Goal: Find contact information: Find contact information

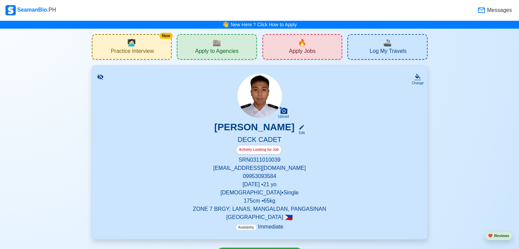
click at [227, 47] on div "🏬 Apply to Agencies" at bounding box center [217, 47] width 80 height 26
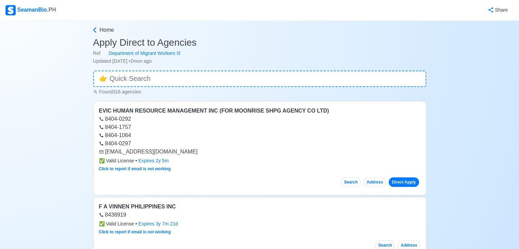
click at [105, 28] on span "Home" at bounding box center [107, 30] width 15 height 8
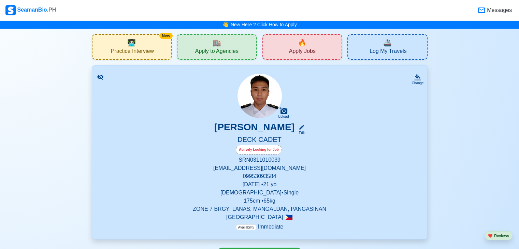
click at [291, 52] on span "Apply Jobs" at bounding box center [302, 52] width 27 height 9
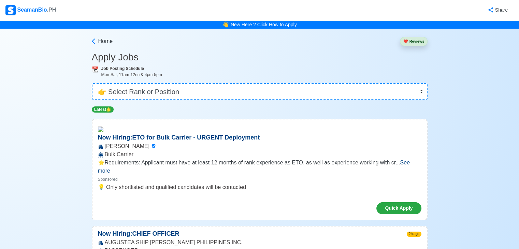
click at [409, 163] on span "See more" at bounding box center [254, 167] width 312 height 14
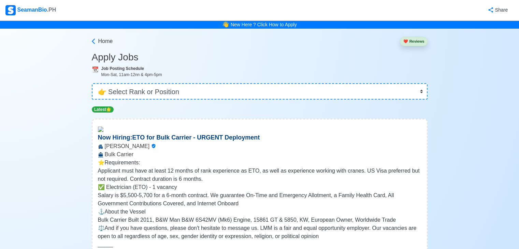
click at [259, 74] on div "Mon-Sat, 11am-12nn & 4pm-5pm" at bounding box center [264, 75] width 326 height 6
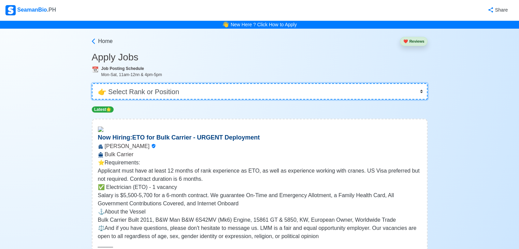
click at [254, 84] on select "👉 Select Rank or Position Master Chief Officer 2nd Officer 3rd Officer Junior O…" at bounding box center [260, 91] width 336 height 16
click at [251, 90] on select "👉 Select Rank or Position Master Chief Officer 2nd Officer 3rd Officer Junior O…" at bounding box center [260, 91] width 336 height 16
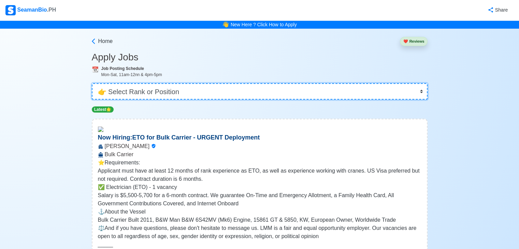
click at [420, 94] on select "👉 Select Rank or Position Master Chief Officer 2nd Officer 3rd Officer Junior O…" at bounding box center [260, 91] width 336 height 16
drag, startPoint x: 395, startPoint y: 89, endPoint x: 387, endPoint y: 90, distance: 8.0
click at [395, 89] on select "👉 Select Rank or Position Master Chief Officer 2nd Officer 3rd Officer Junior O…" at bounding box center [260, 91] width 336 height 16
select select "Cadet"
click at [93, 83] on select "👉 Select Rank or Position Master Chief Officer 2nd Officer 3rd Officer Junior O…" at bounding box center [260, 91] width 336 height 16
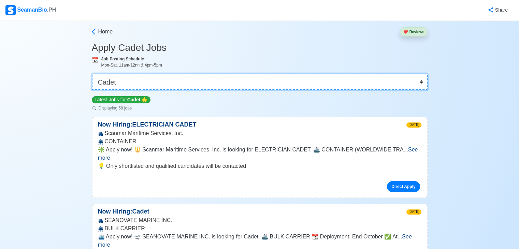
scroll to position [117, 0]
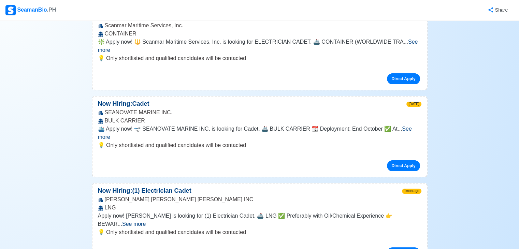
click at [408, 126] on span "See more" at bounding box center [255, 133] width 314 height 14
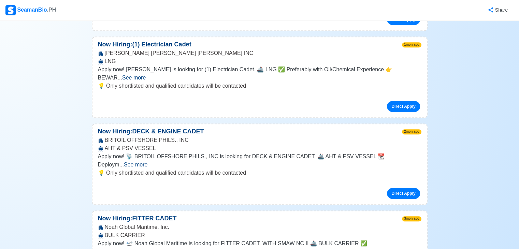
scroll to position [336, 0]
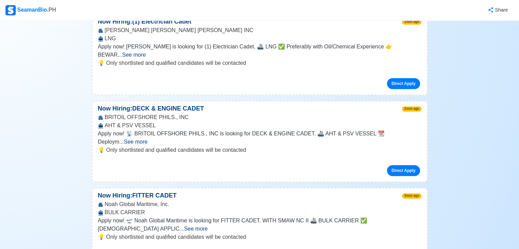
click at [147, 139] on span "See more" at bounding box center [136, 142] width 24 height 6
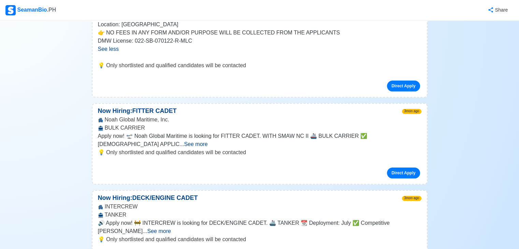
scroll to position [527, 0]
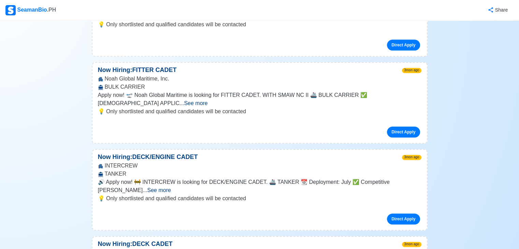
click at [171, 187] on span "See more" at bounding box center [159, 190] width 24 height 6
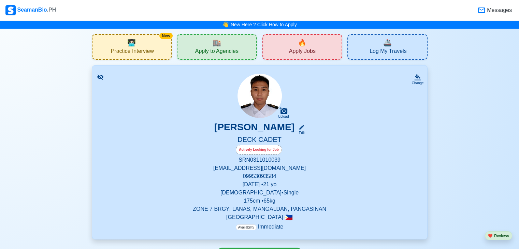
click at [228, 45] on div "🏬 Apply to Agencies" at bounding box center [217, 47] width 80 height 26
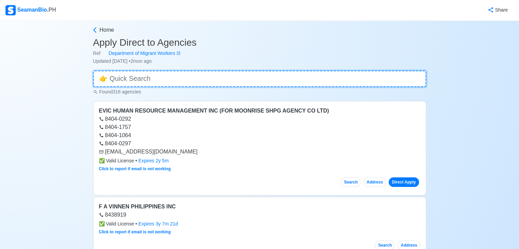
click at [186, 79] on input at bounding box center [259, 79] width 333 height 16
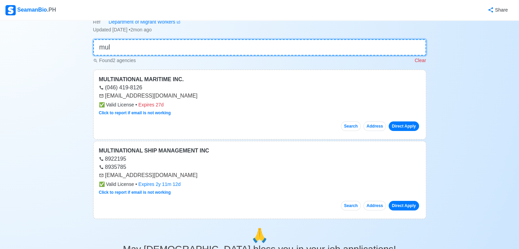
scroll to position [29, 0]
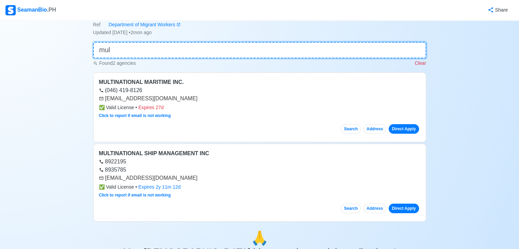
type input "mul"
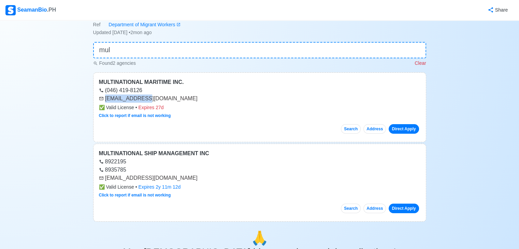
drag, startPoint x: 105, startPoint y: 97, endPoint x: 154, endPoint y: 96, distance: 49.2
click at [154, 96] on div "[EMAIL_ADDRESS][DOMAIN_NAME]" at bounding box center [260, 99] width 322 height 8
copy div "[EMAIL_ADDRESS][DOMAIN_NAME]"
click at [143, 168] on div "8935785" at bounding box center [260, 170] width 322 height 8
click at [105, 177] on div "[EMAIL_ADDRESS][DOMAIN_NAME]" at bounding box center [260, 178] width 322 height 8
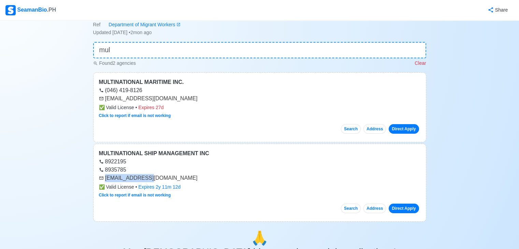
drag, startPoint x: 105, startPoint y: 177, endPoint x: 147, endPoint y: 179, distance: 41.7
click at [147, 179] on div "[EMAIL_ADDRESS][DOMAIN_NAME]" at bounding box center [260, 178] width 322 height 8
copy div "[EMAIL_ADDRESS][DOMAIN_NAME]"
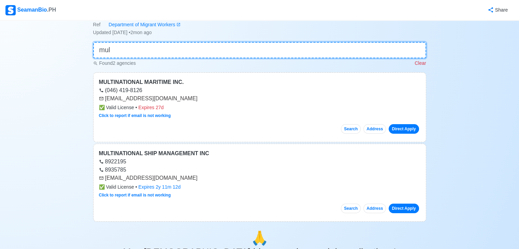
click at [148, 57] on input "mul" at bounding box center [259, 50] width 333 height 16
click at [149, 56] on input "mul" at bounding box center [259, 50] width 333 height 16
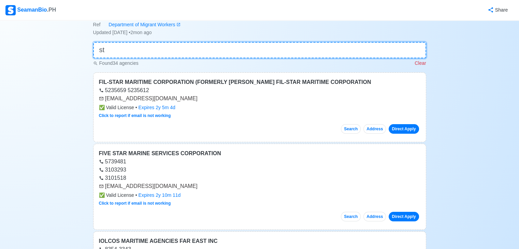
type input "s"
